Goal: Task Accomplishment & Management: Manage account settings

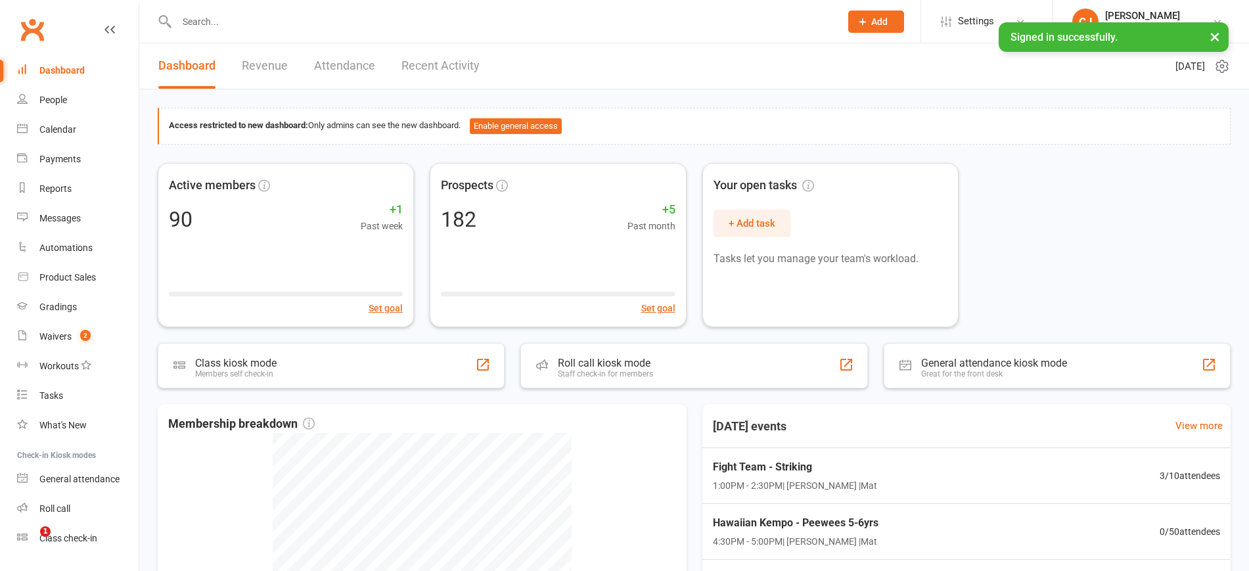
click at [220, 32] on div at bounding box center [495, 21] width 674 height 43
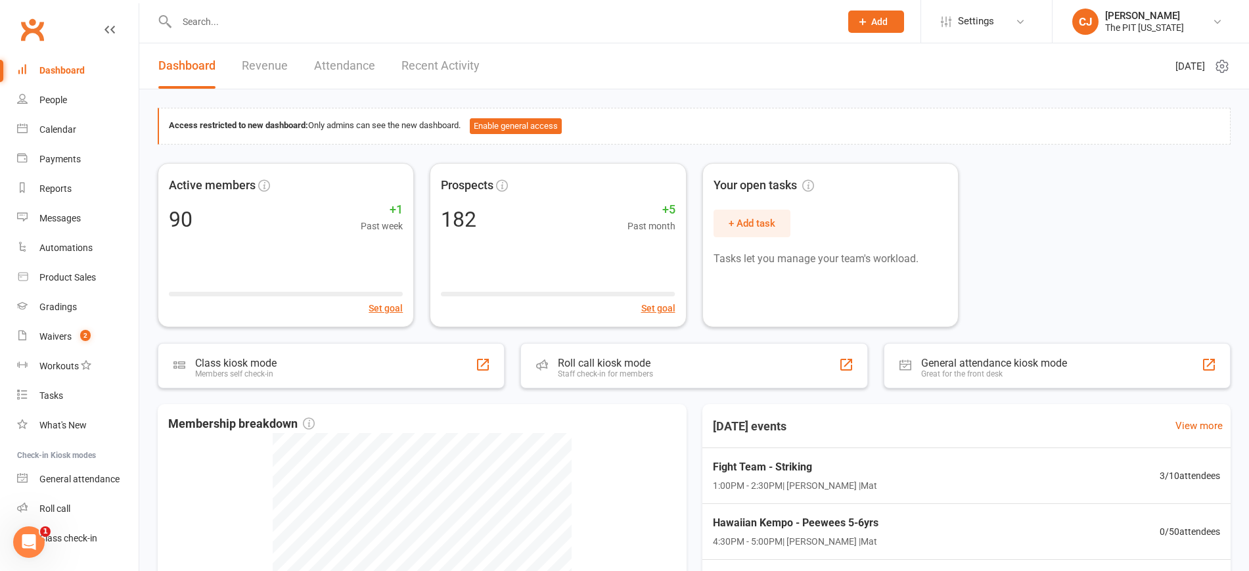
click at [189, 15] on input "text" at bounding box center [502, 21] width 658 height 18
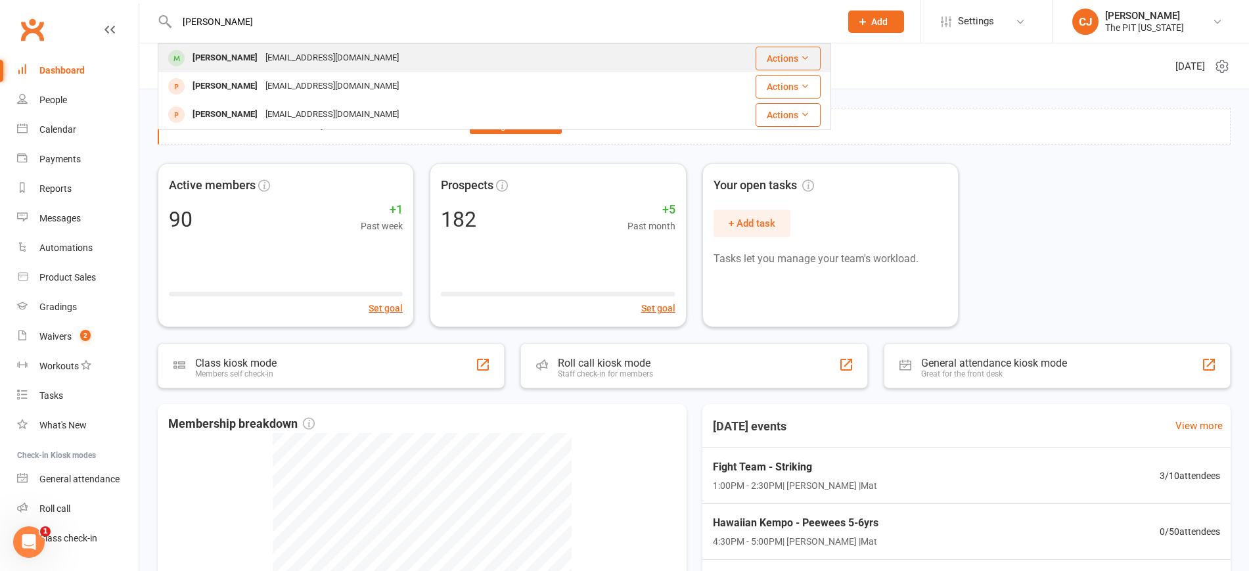
type input "[PERSON_NAME]"
click at [208, 58] on div "[PERSON_NAME]" at bounding box center [225, 58] width 73 height 19
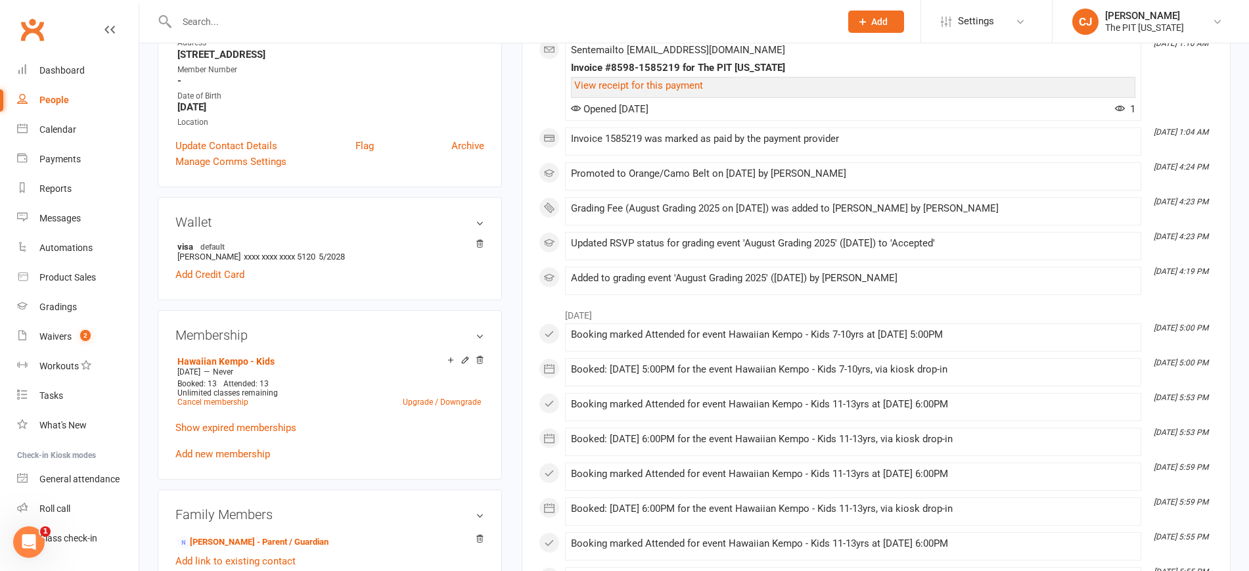
scroll to position [329, 0]
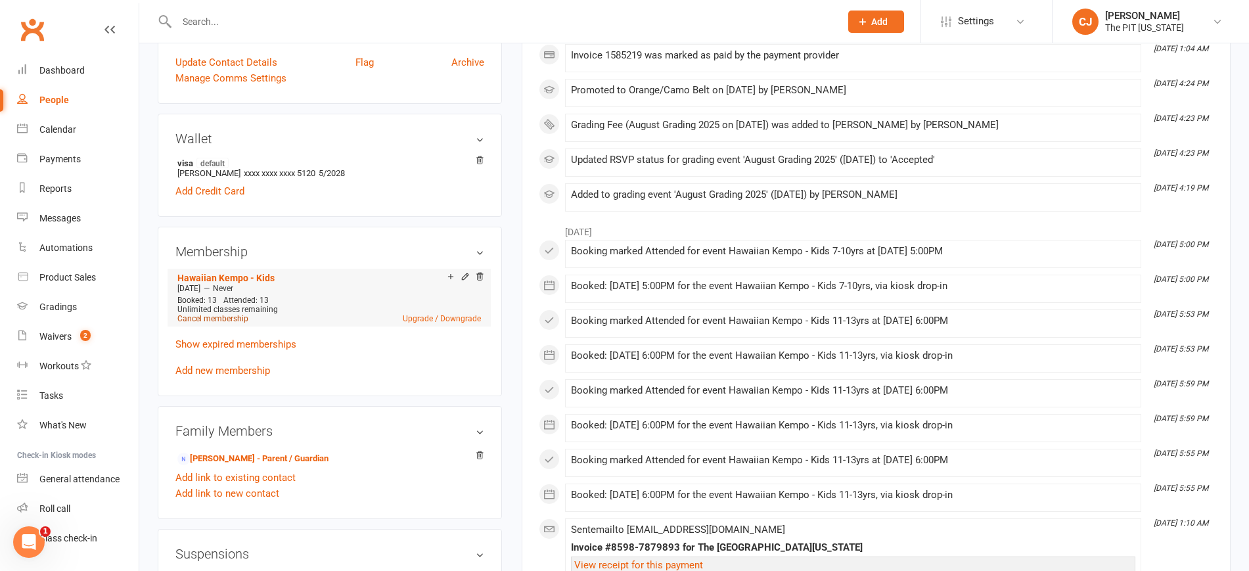
click at [218, 319] on link "Cancel membership" at bounding box center [212, 318] width 71 height 9
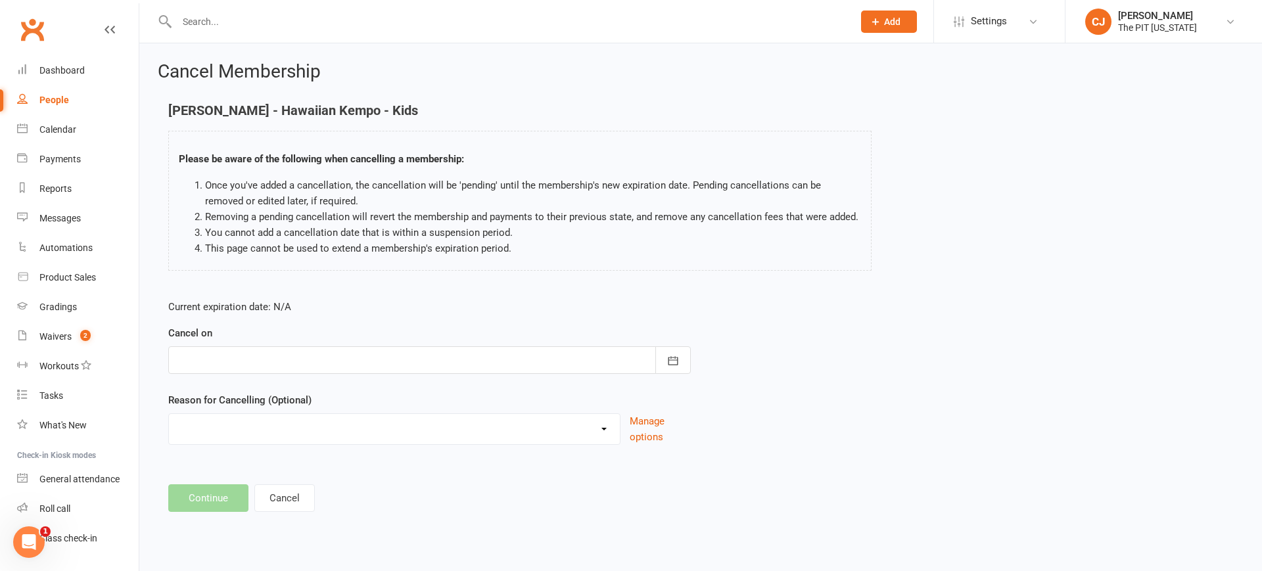
click at [271, 370] on div at bounding box center [429, 360] width 522 height 28
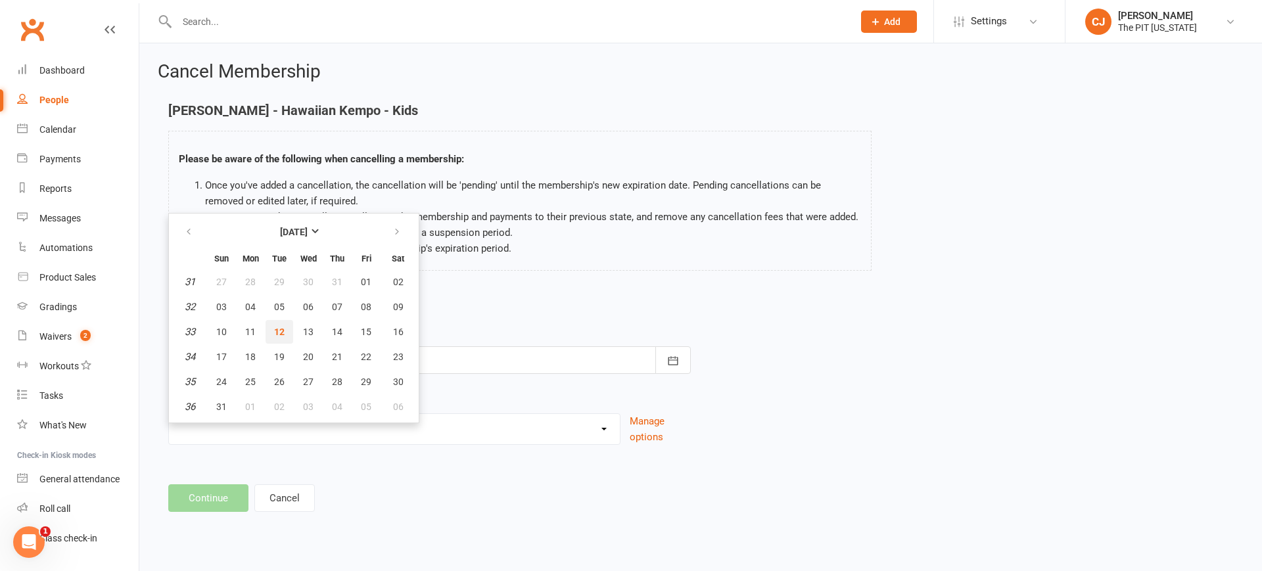
click at [285, 327] on button "12" at bounding box center [280, 332] width 28 height 24
type input "[DATE]"
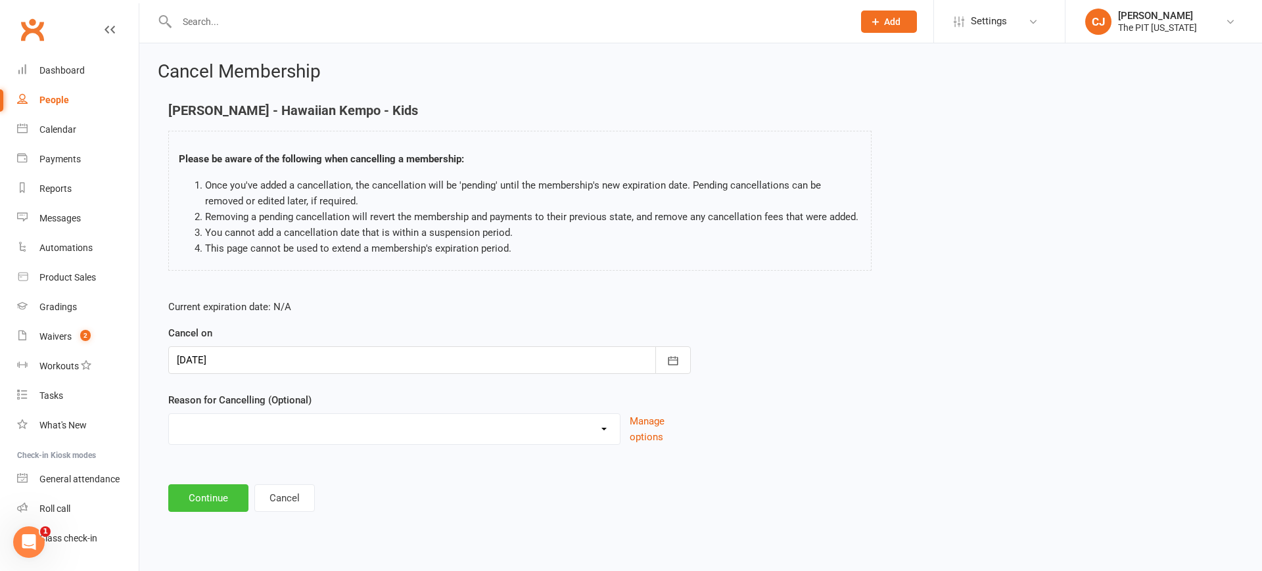
click at [234, 485] on button "Continue" at bounding box center [208, 498] width 80 height 28
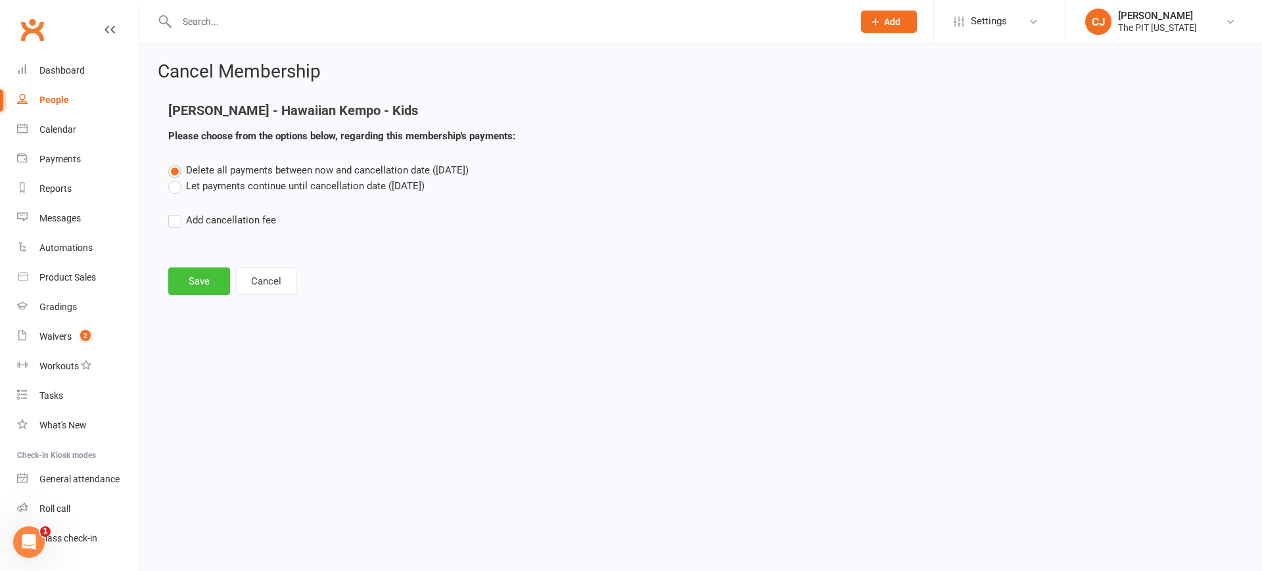
click at [221, 274] on button "Save" at bounding box center [199, 281] width 62 height 28
